Goal: Task Accomplishment & Management: Manage account settings

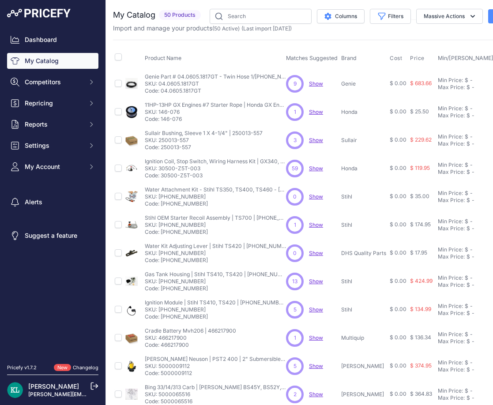
click at [54, 290] on nav "Dashboard My Catalog Competitors Competitors Monitored URLs MAP infringements R…" at bounding box center [52, 193] width 91 height 322
click at [49, 149] on span "Settings" at bounding box center [54, 145] width 58 height 9
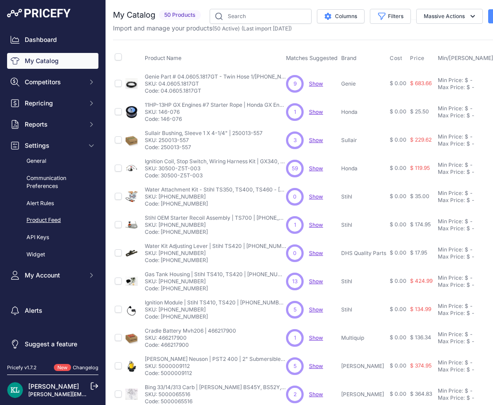
click at [52, 220] on link "Product Feed" at bounding box center [52, 220] width 91 height 15
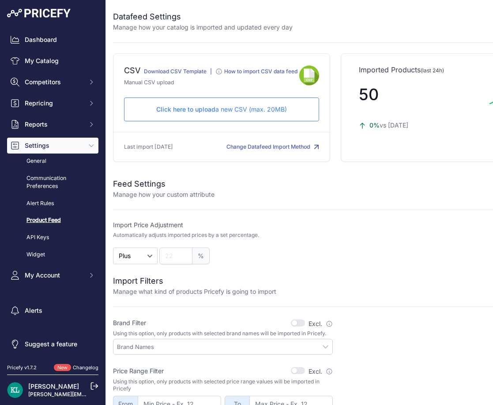
click at [210, 121] on div "Click here to upload a new CSV (max. 20MB) Check and upload in progress..." at bounding box center [221, 110] width 195 height 24
